Goal: Task Accomplishment & Management: Manage account settings

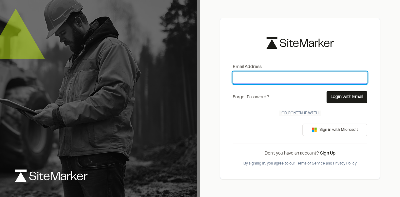
type input "**********"
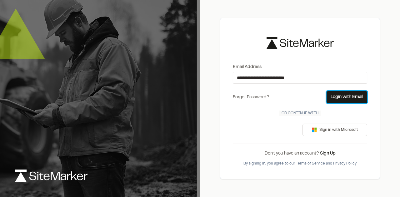
click at [353, 98] on button "Login with Email" at bounding box center [346, 97] width 41 height 12
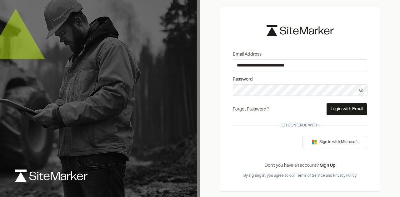
click at [345, 109] on button "Login with Email" at bounding box center [346, 109] width 41 height 12
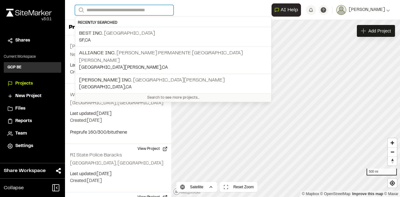
click at [93, 8] on input "Search" at bounding box center [124, 10] width 98 height 10
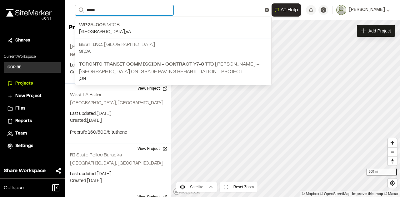
type input "*****"
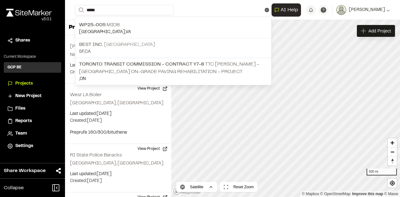
click at [125, 48] on p "SF , [GEOGRAPHIC_DATA]" at bounding box center [173, 51] width 188 height 7
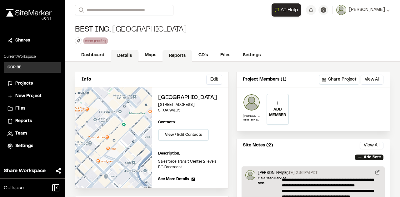
click at [186, 53] on link "Reports" at bounding box center [177, 56] width 30 height 12
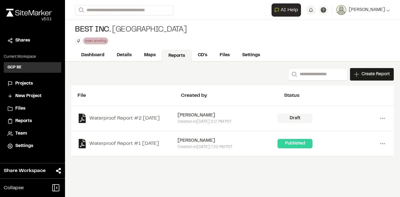
click at [186, 120] on div "Created on Wed, Sep 3, 2025 2:17 PM PDT" at bounding box center [227, 122] width 100 height 6
click at [296, 120] on div "Draft" at bounding box center [294, 118] width 35 height 9
click at [293, 116] on div "Draft" at bounding box center [294, 118] width 35 height 9
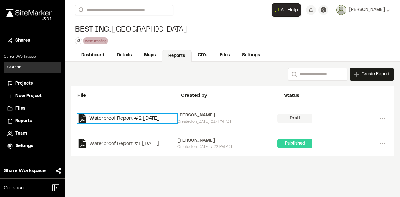
click at [165, 116] on link "Waterproof Report #2 [DATE]" at bounding box center [127, 118] width 100 height 9
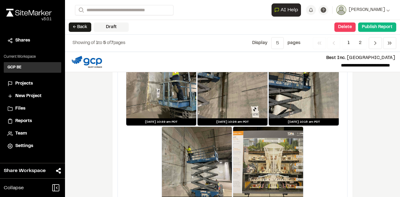
scroll to position [1287, 0]
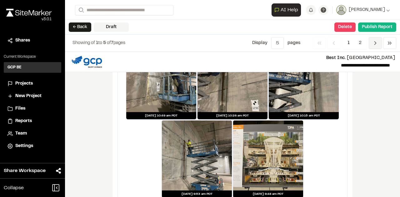
click at [375, 45] on icon "Navigation" at bounding box center [375, 43] width 6 height 6
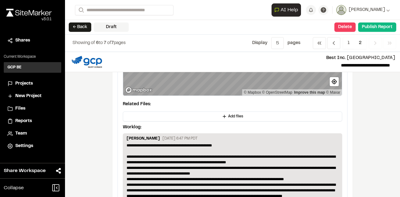
scroll to position [0, 0]
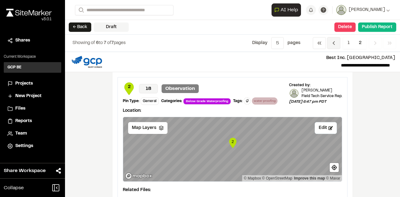
click at [332, 43] on icon "Navigation" at bounding box center [333, 43] width 6 height 6
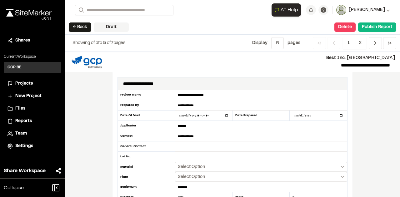
click at [388, 10] on icon at bounding box center [388, 10] width 4 height 4
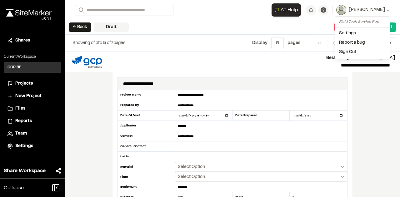
click at [202, 21] on div "← Back Draft Delete Confirm Report Removal Are you sure? This will completely d…" at bounding box center [232, 27] width 335 height 15
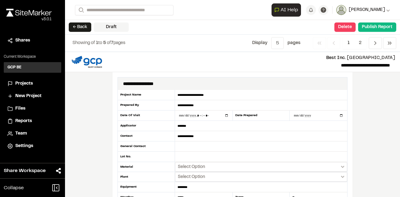
click at [387, 10] on icon at bounding box center [387, 11] width 3 height 2
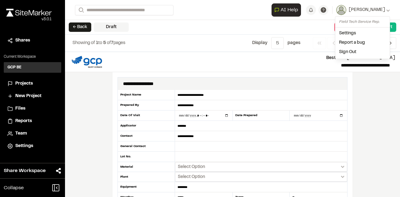
click at [350, 52] on link "Sign Out" at bounding box center [362, 51] width 54 height 9
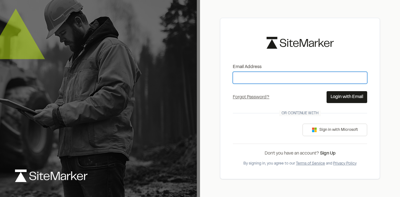
click at [271, 79] on input "Email Address" at bounding box center [300, 78] width 134 height 12
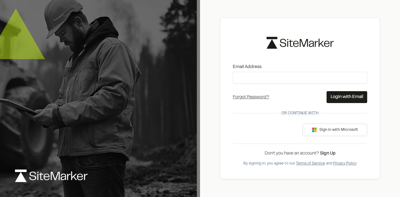
click at [329, 57] on div "Email Address Forgot Password? Forgot Password Send Reset Link Please type your…" at bounding box center [300, 98] width 160 height 161
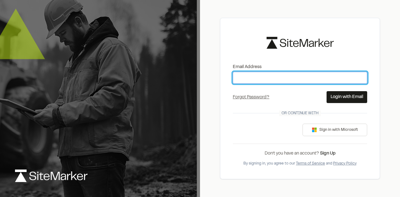
type input "**********"
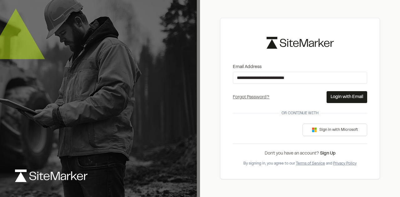
click at [345, 97] on button "Login with Email" at bounding box center [346, 97] width 41 height 12
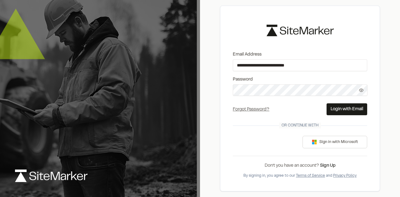
click at [345, 109] on button "Login with Email" at bounding box center [346, 109] width 41 height 12
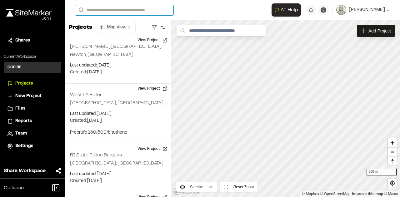
click at [114, 11] on input "Search" at bounding box center [124, 10] width 98 height 10
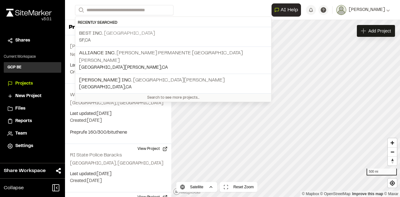
click at [121, 37] on p "SF , [GEOGRAPHIC_DATA]" at bounding box center [173, 40] width 188 height 7
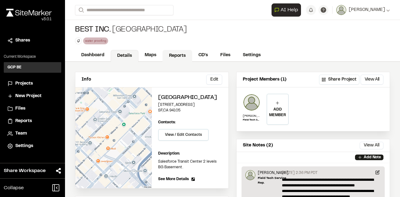
click at [175, 55] on link "Reports" at bounding box center [177, 56] width 30 height 12
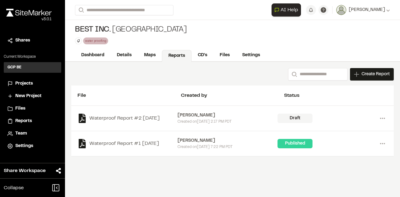
click at [206, 118] on div "[PERSON_NAME]" at bounding box center [227, 115] width 100 height 7
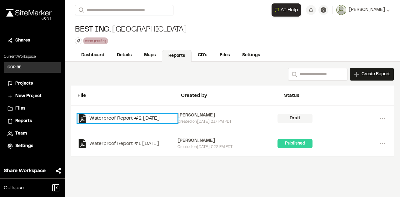
click at [153, 116] on link "Waterproof Report #2 [DATE]" at bounding box center [127, 118] width 100 height 9
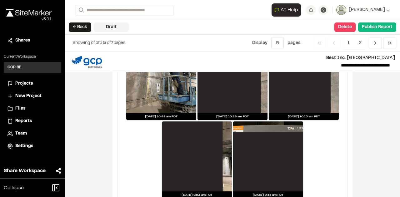
scroll to position [1287, 0]
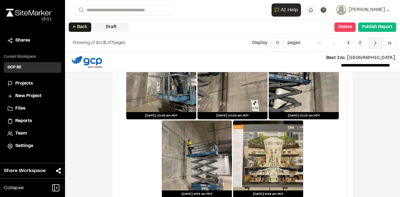
click at [377, 43] on icon "Navigation" at bounding box center [375, 43] width 6 height 6
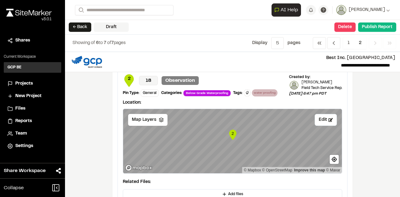
scroll to position [0, 0]
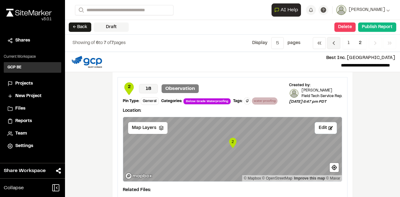
click at [334, 43] on polyline "Navigation" at bounding box center [334, 43] width 2 height 3
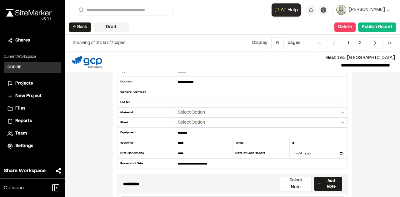
scroll to position [31, 0]
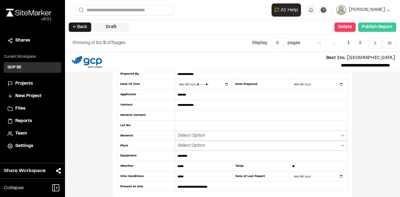
click at [385, 27] on button "Publish Report" at bounding box center [377, 26] width 38 height 9
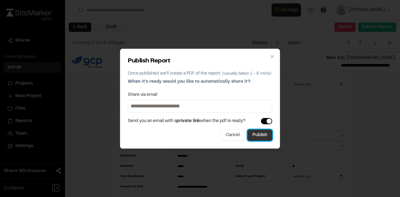
click at [261, 134] on button "Publish" at bounding box center [259, 135] width 25 height 11
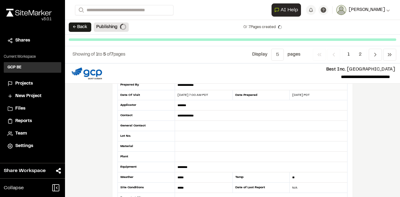
click at [386, 9] on div "[PERSON_NAME]" at bounding box center [368, 10] width 44 height 7
click at [355, 53] on link "Sign Out" at bounding box center [362, 51] width 54 height 9
